Goal: Task Accomplishment & Management: Use online tool/utility

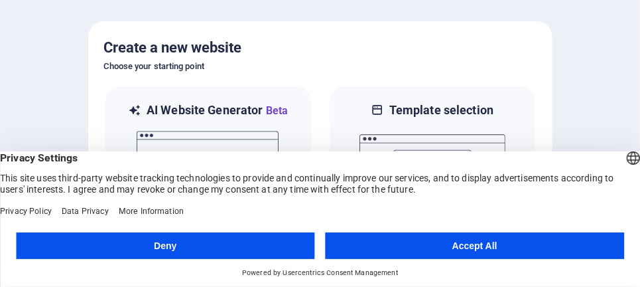
click at [491, 244] on button "Accept All" at bounding box center [475, 245] width 299 height 27
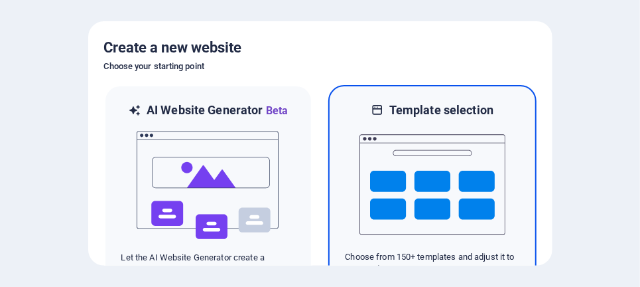
click at [452, 114] on h6 "Template selection" at bounding box center [441, 110] width 104 height 16
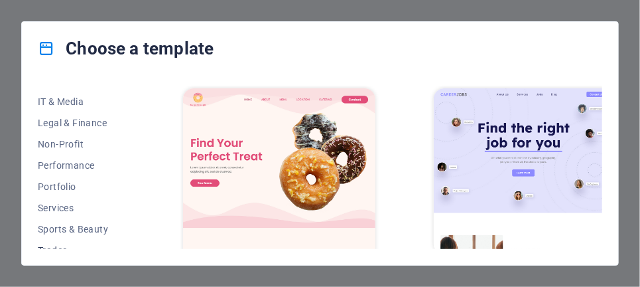
scroll to position [300, 0]
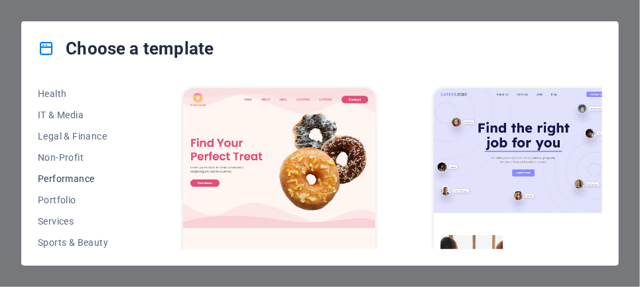
click at [66, 176] on span "Performance" at bounding box center [81, 178] width 87 height 11
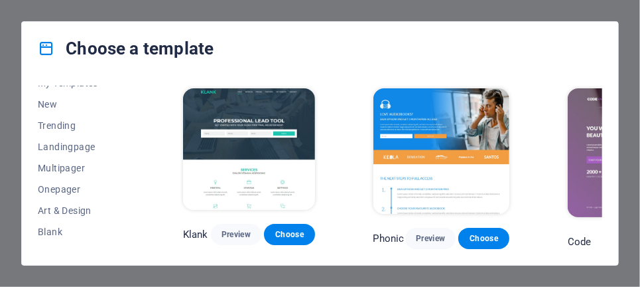
scroll to position [0, 0]
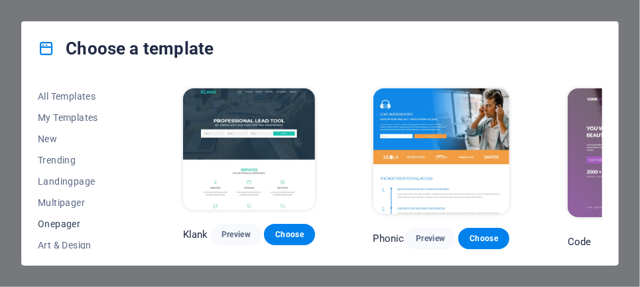
click at [52, 224] on span "Onepager" at bounding box center [81, 223] width 87 height 11
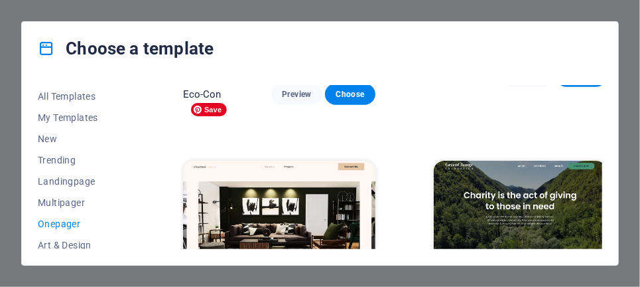
scroll to position [398, 0]
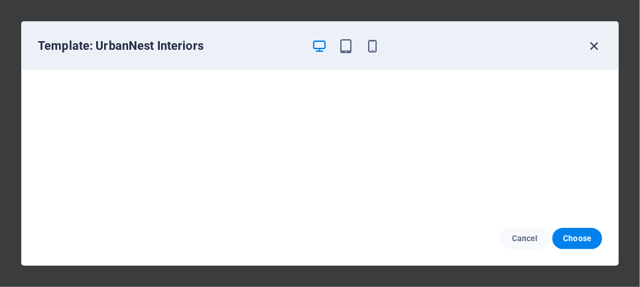
click at [596, 48] on icon "button" at bounding box center [594, 45] width 15 height 15
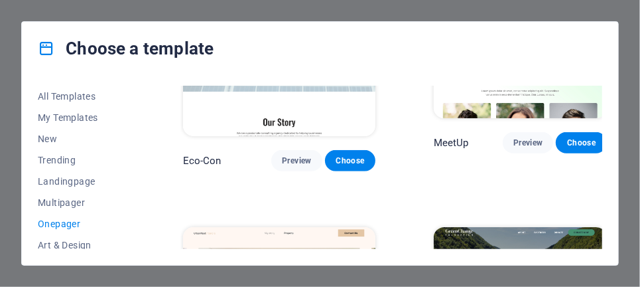
click at [17, 110] on div "Choose a template All Templates My Templates New Trending Landingpage Multipage…" at bounding box center [320, 143] width 640 height 287
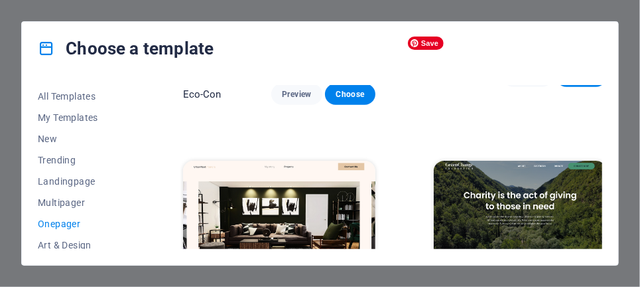
scroll to position [531, 0]
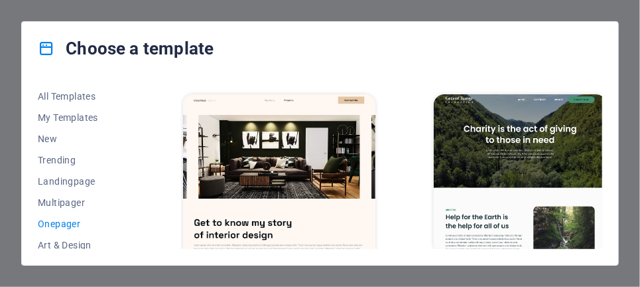
click at [566, 273] on span "Choose" at bounding box center [580, 278] width 29 height 11
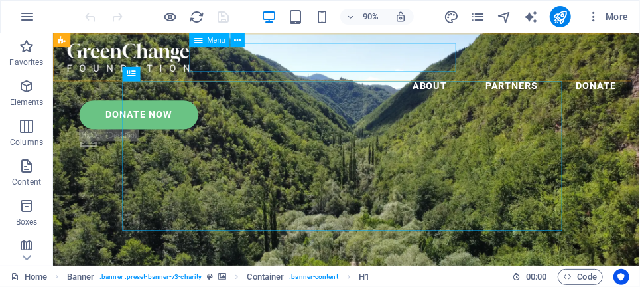
click at [369, 75] on nav "About Partners Donate" at bounding box center [378, 91] width 620 height 32
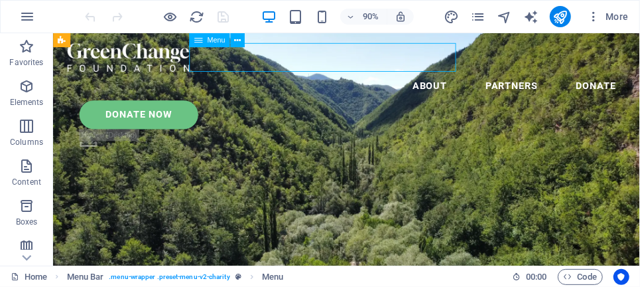
click at [369, 75] on nav "About Partners Donate" at bounding box center [378, 91] width 620 height 32
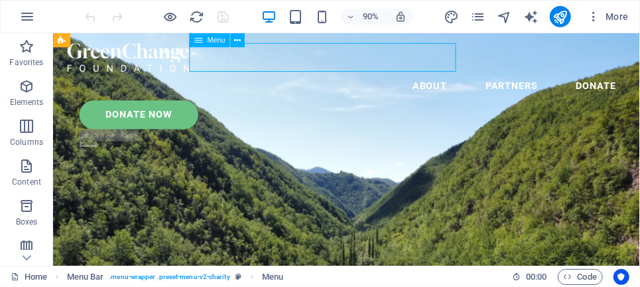
select select
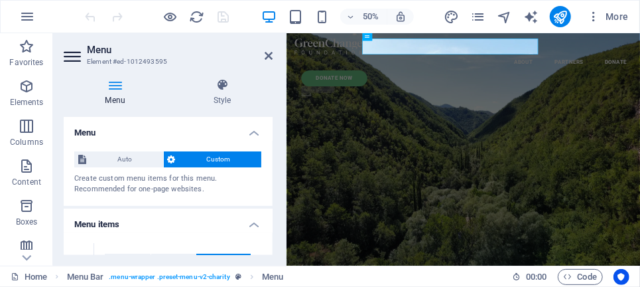
click at [119, 77] on div "Menu Style Menu Auto Custom Create custom menu items for this menu. Recommended…" at bounding box center [168, 167] width 230 height 198
